Goal: Navigation & Orientation: Find specific page/section

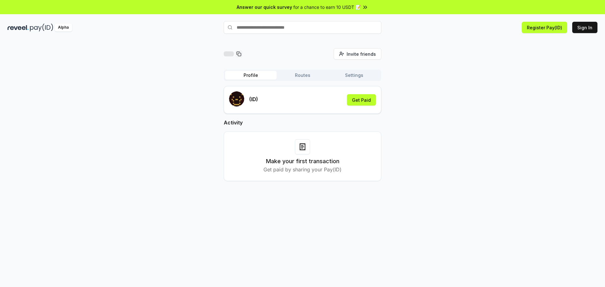
drag, startPoint x: 238, startPoint y: 27, endPoint x: 316, endPoint y: 29, distance: 78.1
click at [316, 29] on input "text" at bounding box center [302, 27] width 157 height 13
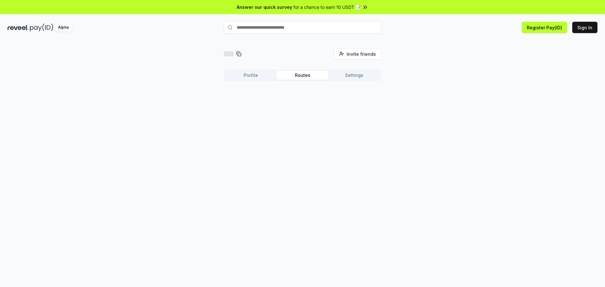
click at [305, 76] on button "Routes" at bounding box center [302, 75] width 52 height 9
click at [350, 76] on button "Settings" at bounding box center [354, 75] width 52 height 9
click at [299, 76] on button "Routes" at bounding box center [302, 75] width 52 height 9
click at [252, 74] on button "Profile" at bounding box center [251, 75] width 52 height 9
